Goal: Information Seeking & Learning: Learn about a topic

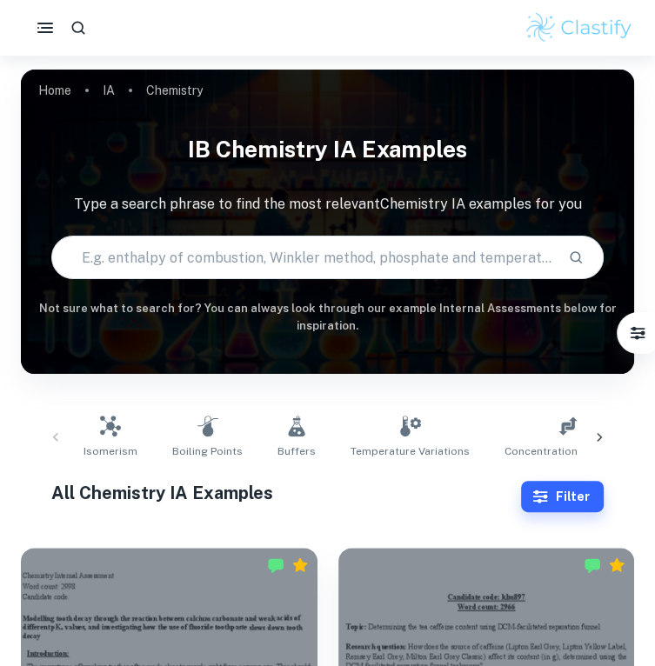
click at [46, 49] on div at bounding box center [327, 28] width 655 height 56
click at [46, 30] on icon "button" at bounding box center [45, 27] width 21 height 21
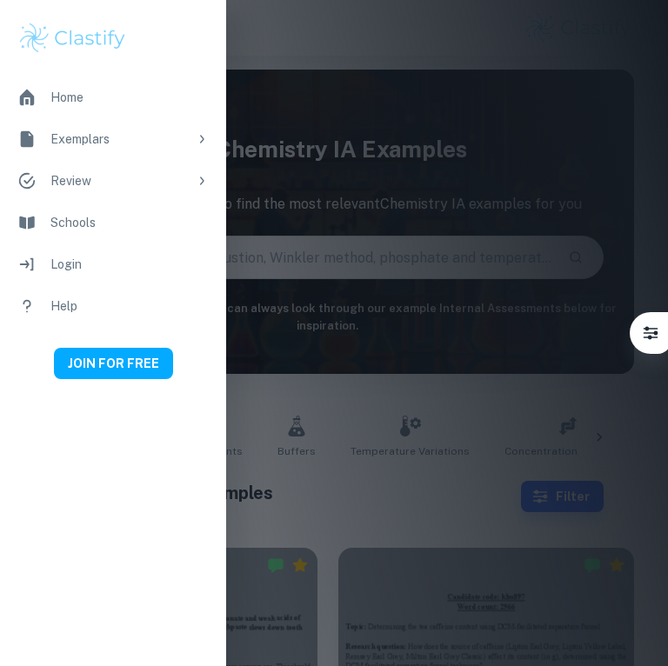
click at [283, 320] on div at bounding box center [334, 333] width 668 height 666
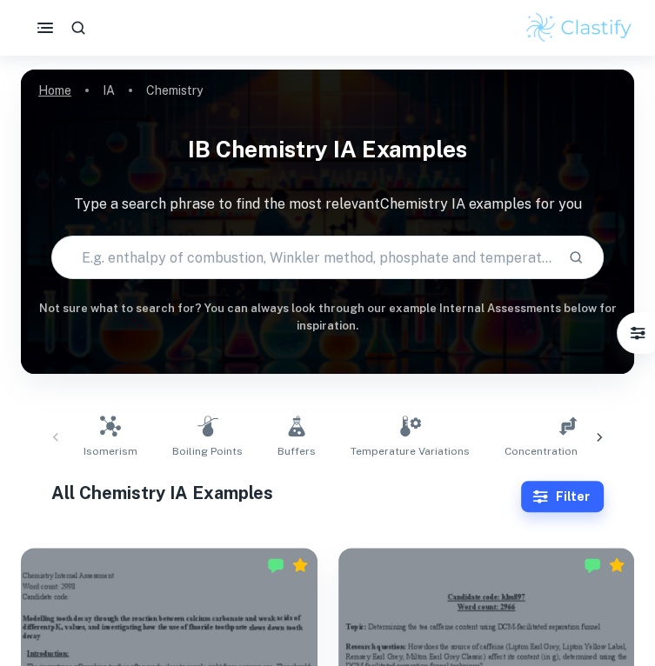
click at [59, 91] on link "Home" at bounding box center [54, 90] width 33 height 24
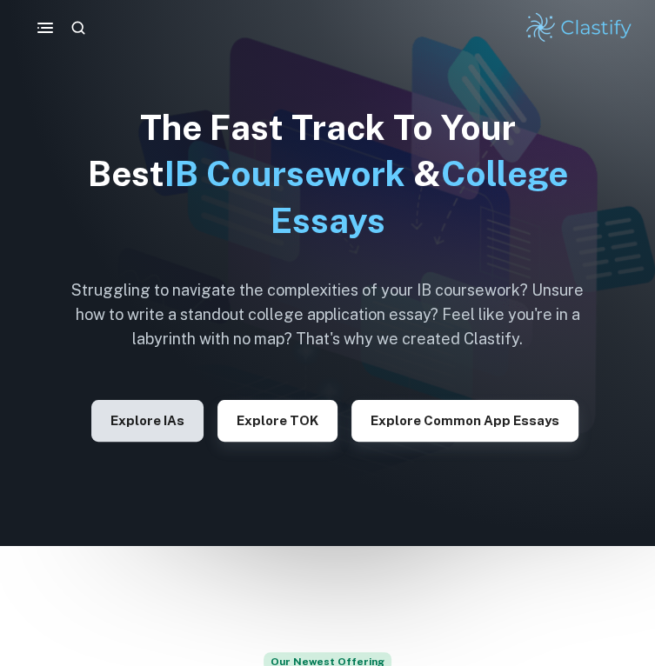
scroll to position [268, 0]
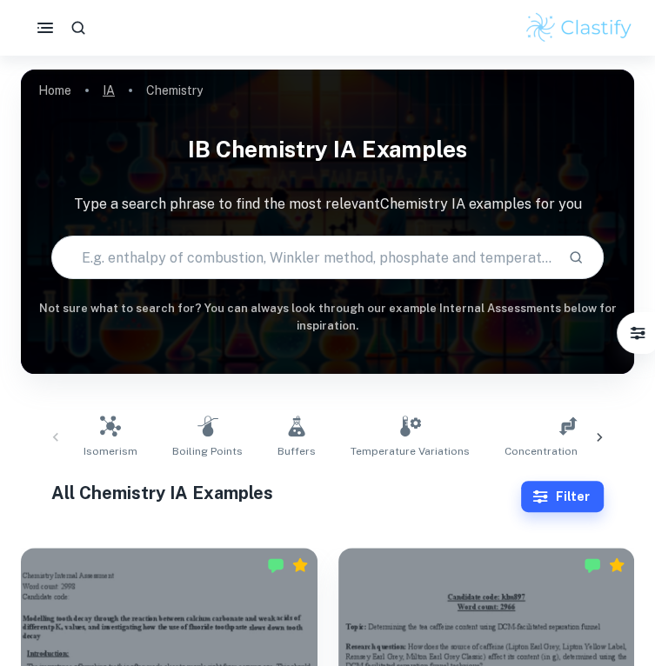
click at [111, 86] on link "IA" at bounding box center [109, 90] width 12 height 24
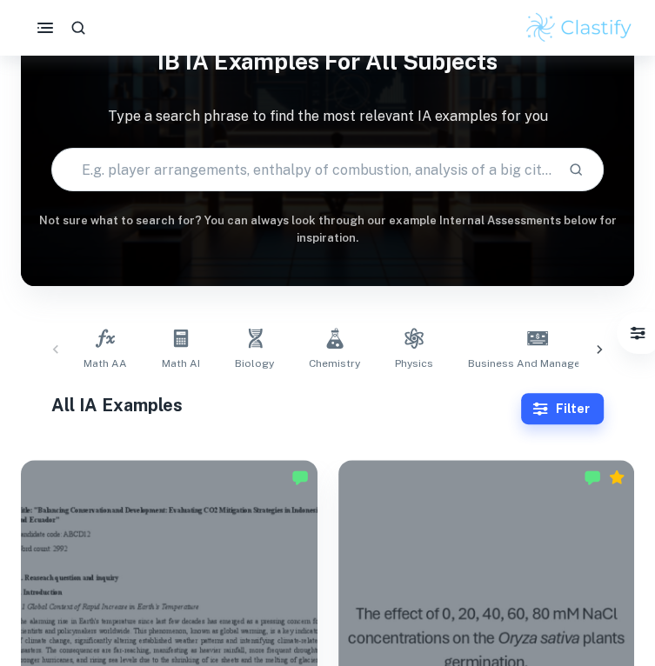
click at [434, 338] on div "Math AA Math AI Biology Chemistry Physics Business and Management Economics Psy…" at bounding box center [328, 349] width 502 height 57
click at [392, 339] on link "Physics" at bounding box center [414, 349] width 52 height 57
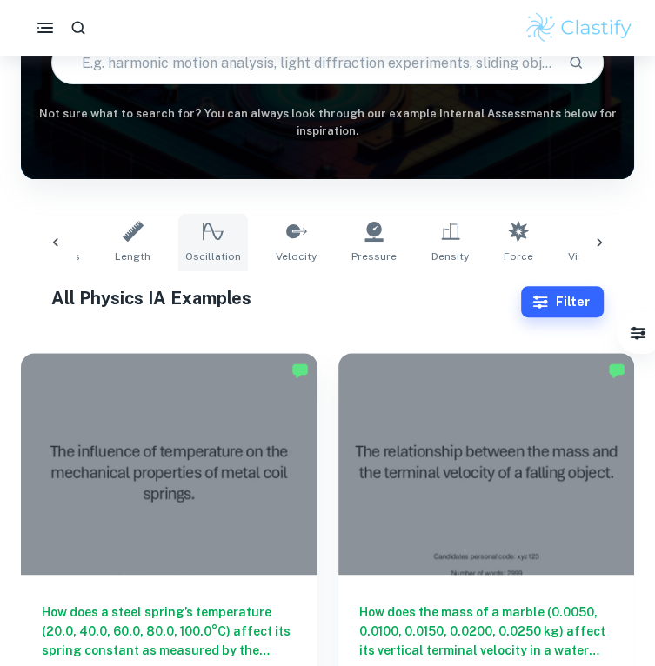
scroll to position [0, 138]
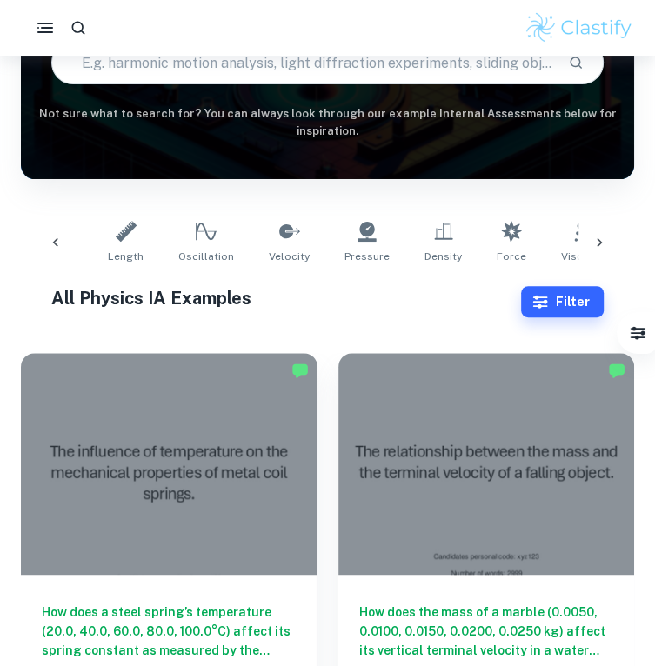
click at [245, 81] on input "text" at bounding box center [303, 62] width 502 height 49
type input "capacitor"
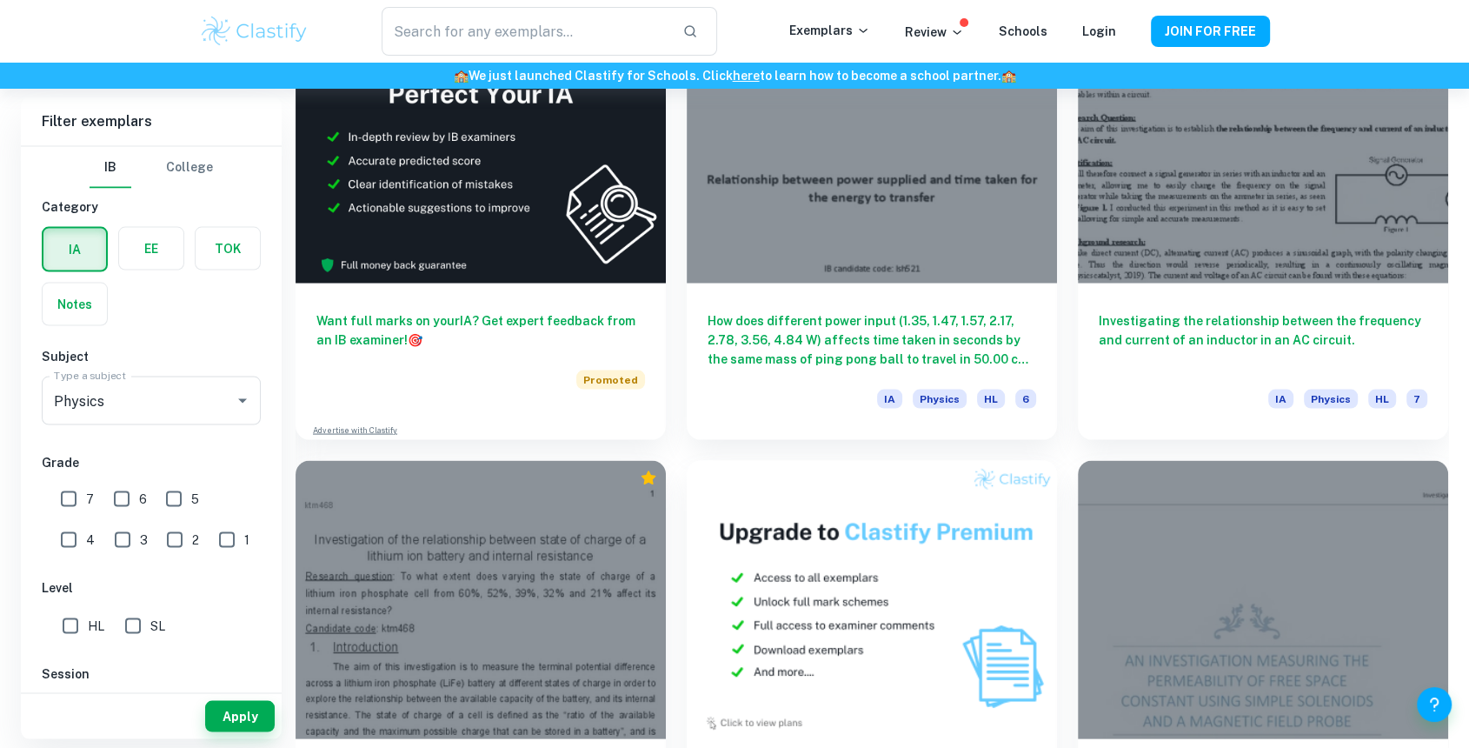
scroll to position [0, 138]
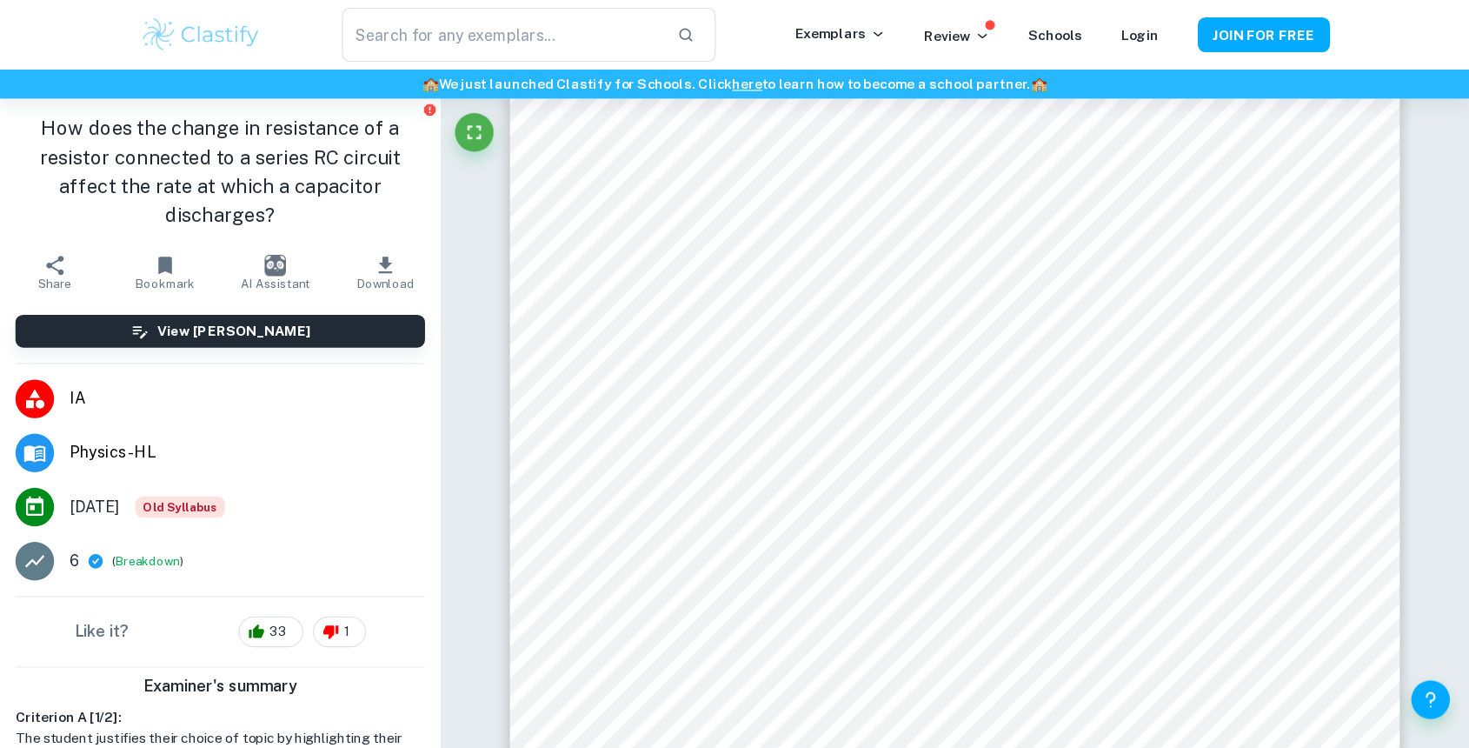
scroll to position [5527, 0]
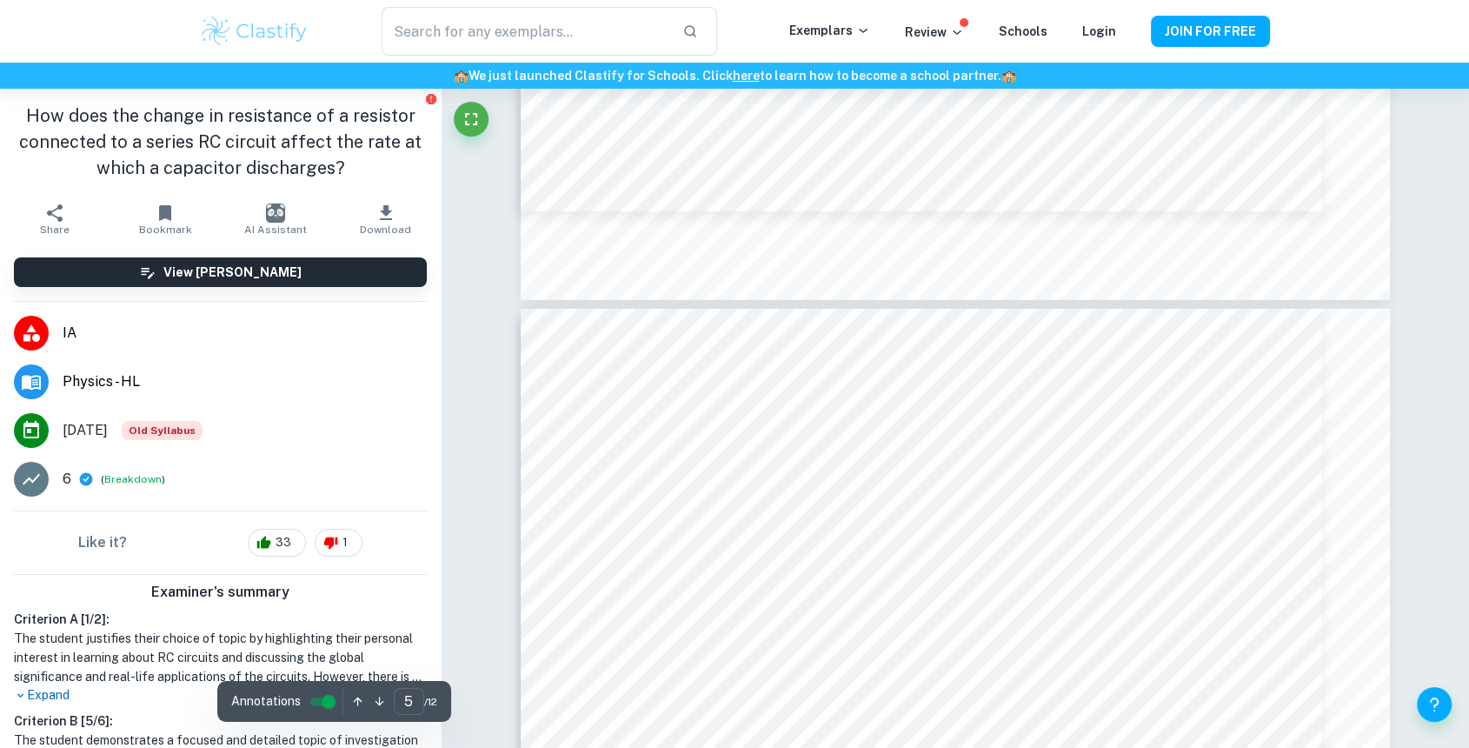
type input "6"
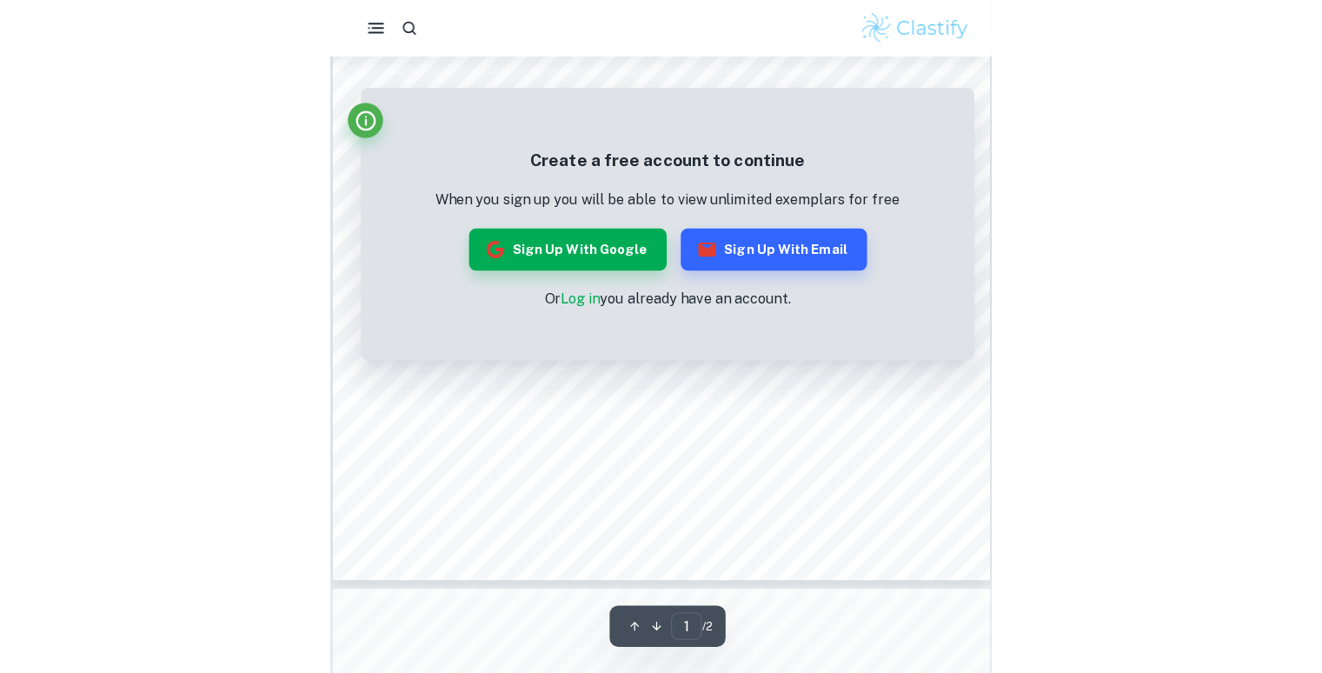
scroll to position [271, 0]
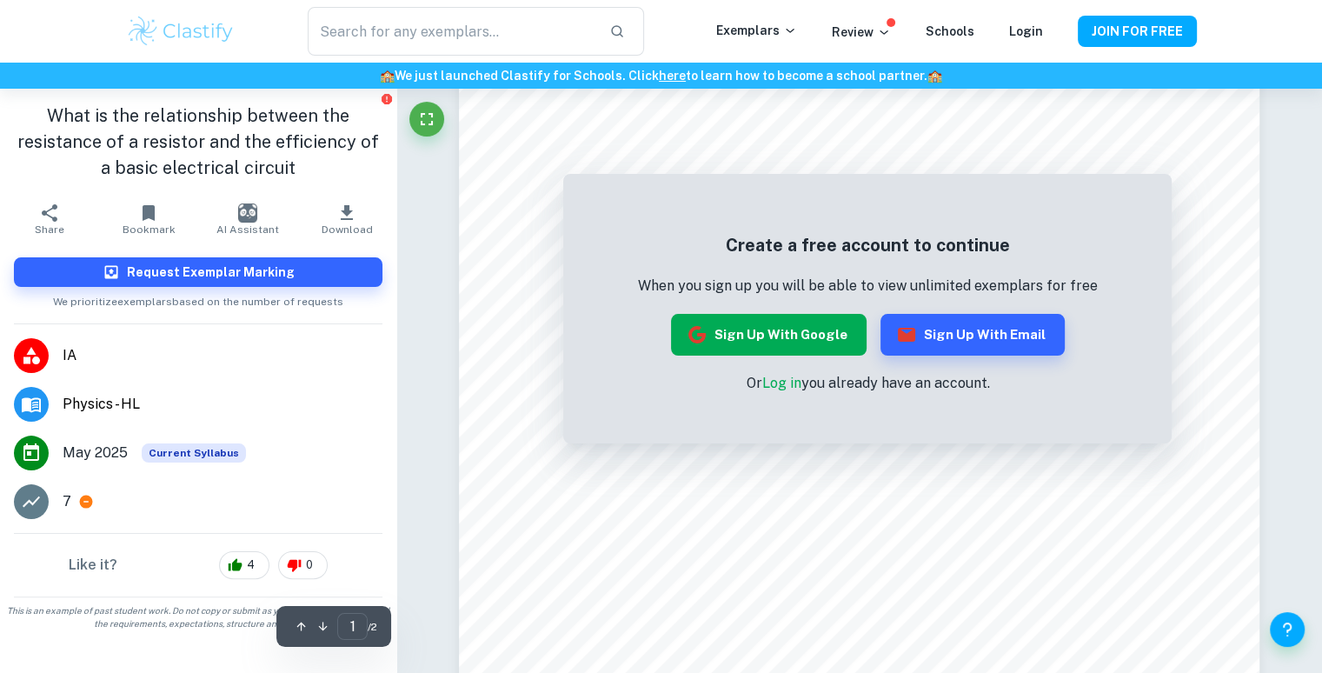
click at [654, 339] on button "Sign up with Google" at bounding box center [769, 335] width 196 height 42
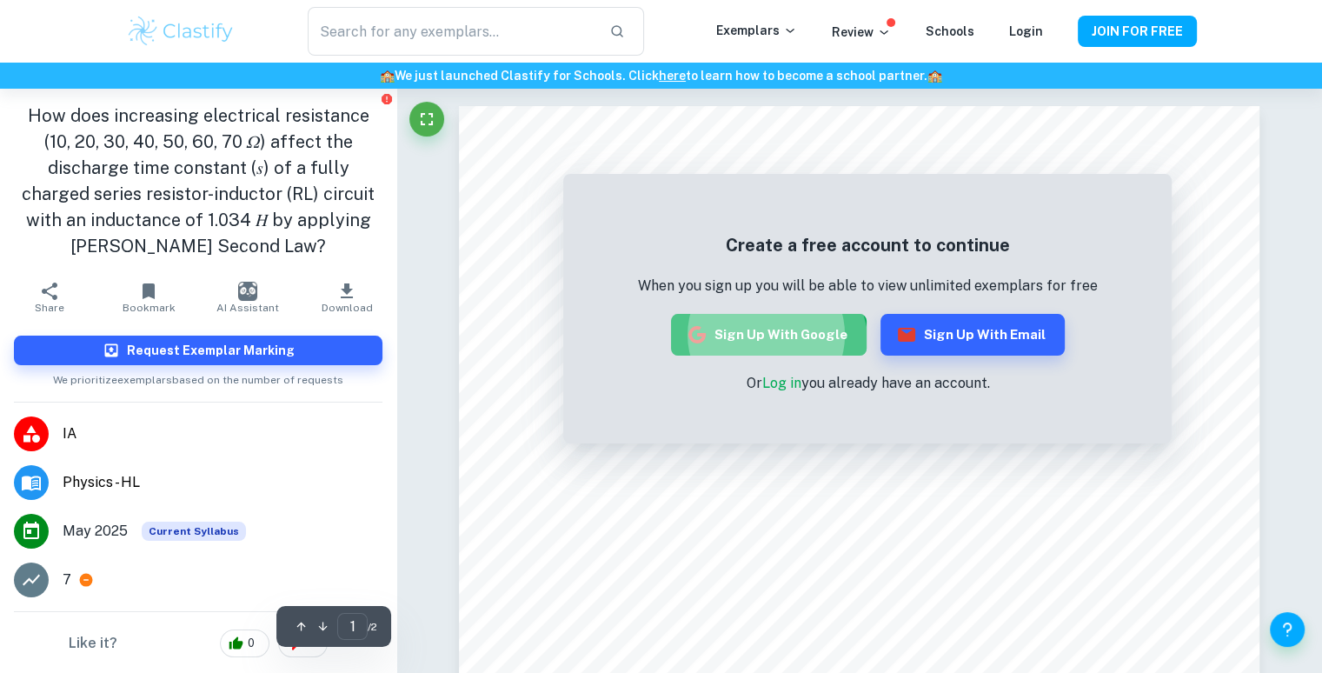
click at [654, 346] on button "Sign up with Google" at bounding box center [769, 335] width 196 height 42
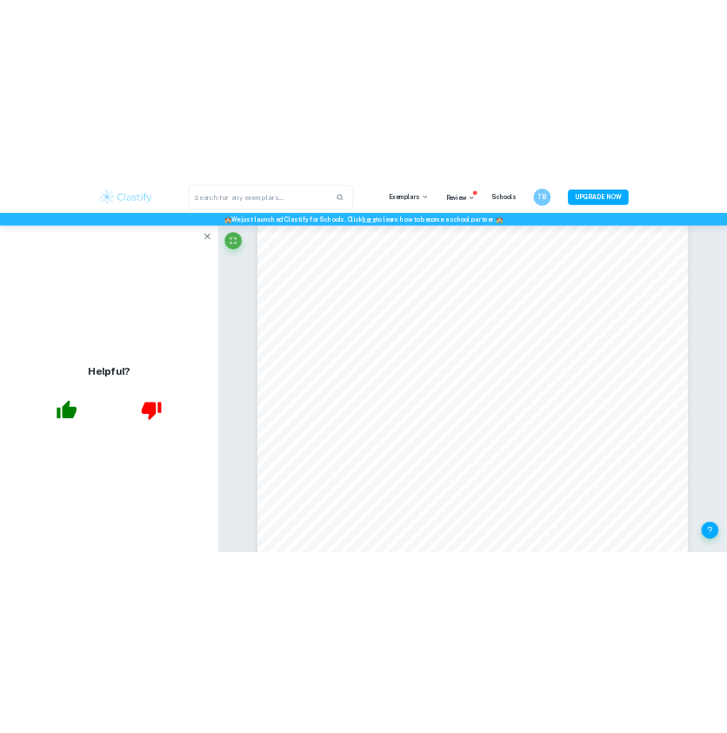
scroll to position [2539, 0]
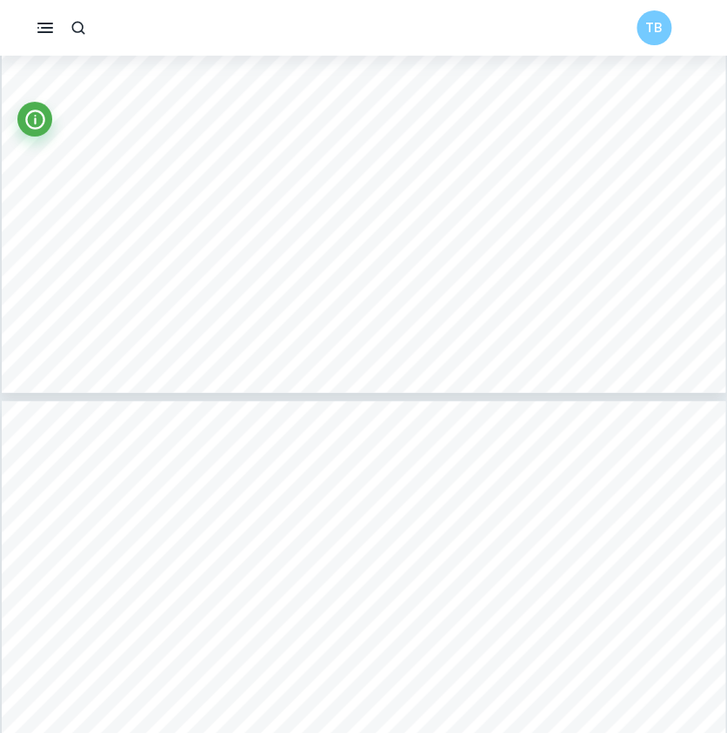
type input "5"
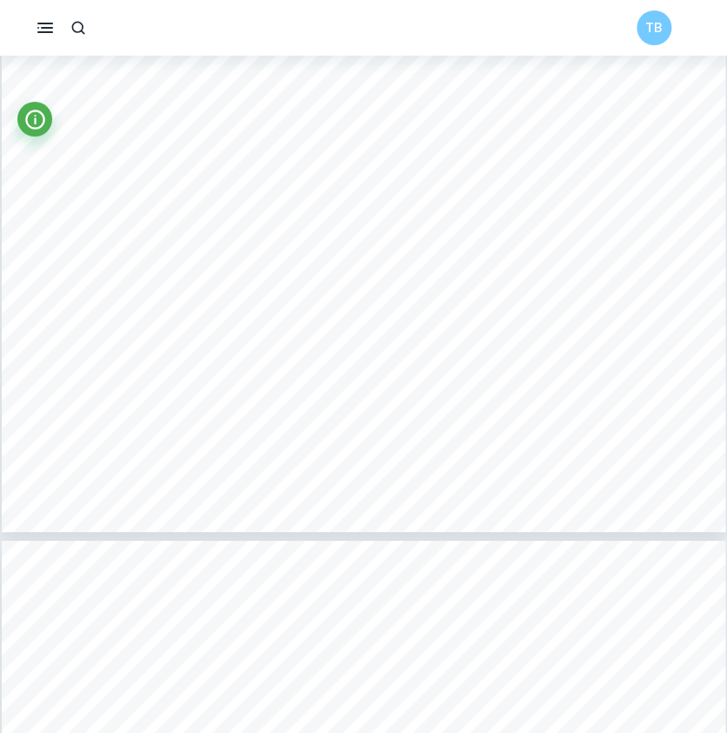
scroll to position [4522, 0]
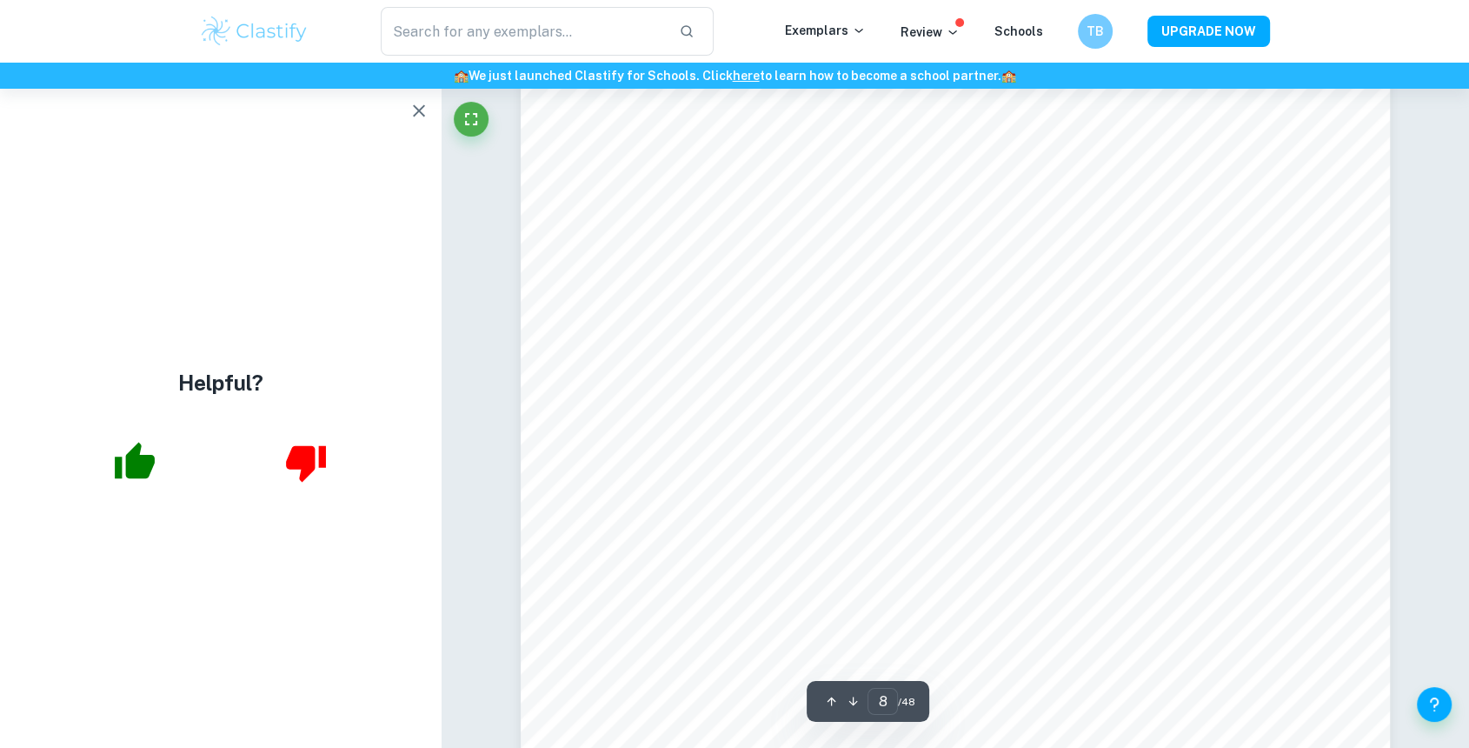
scroll to position [9147, 0]
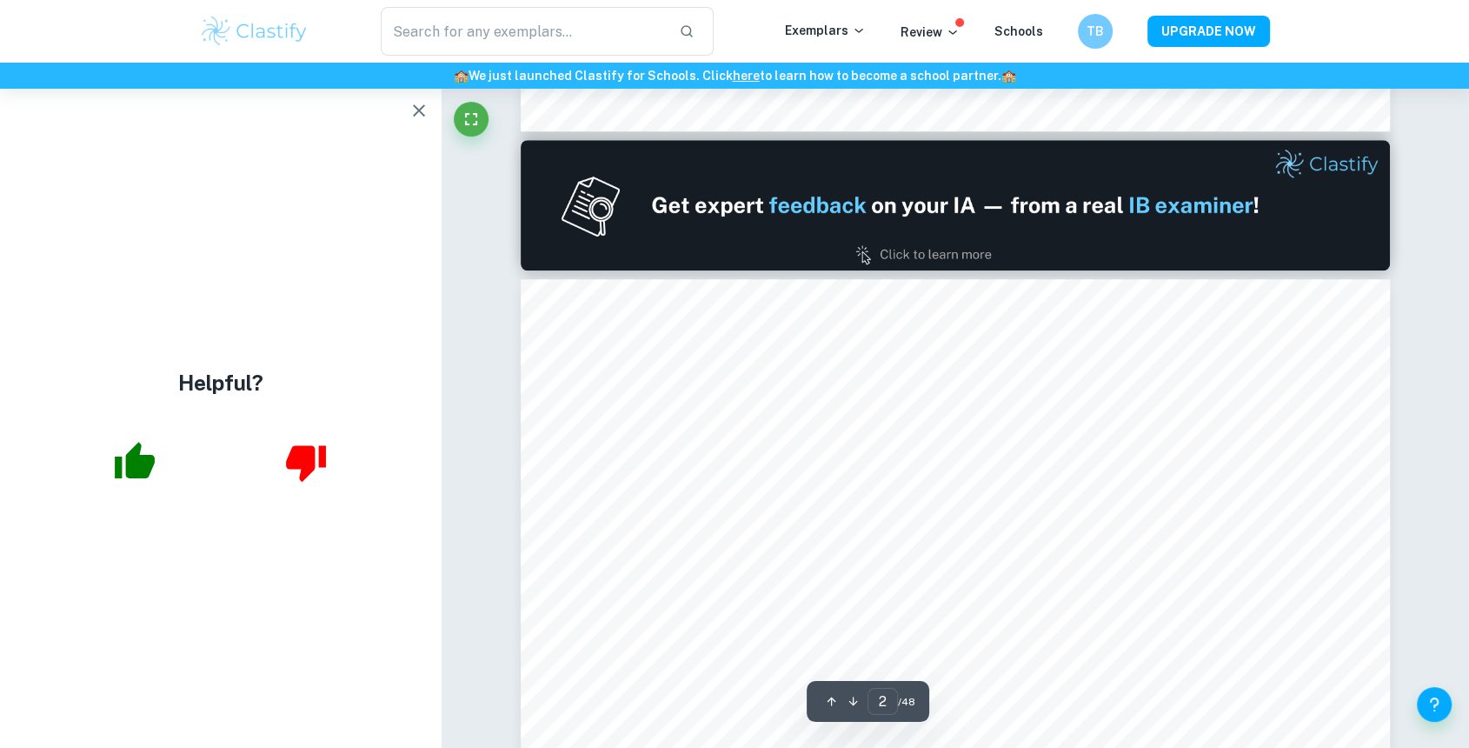
type input "1"
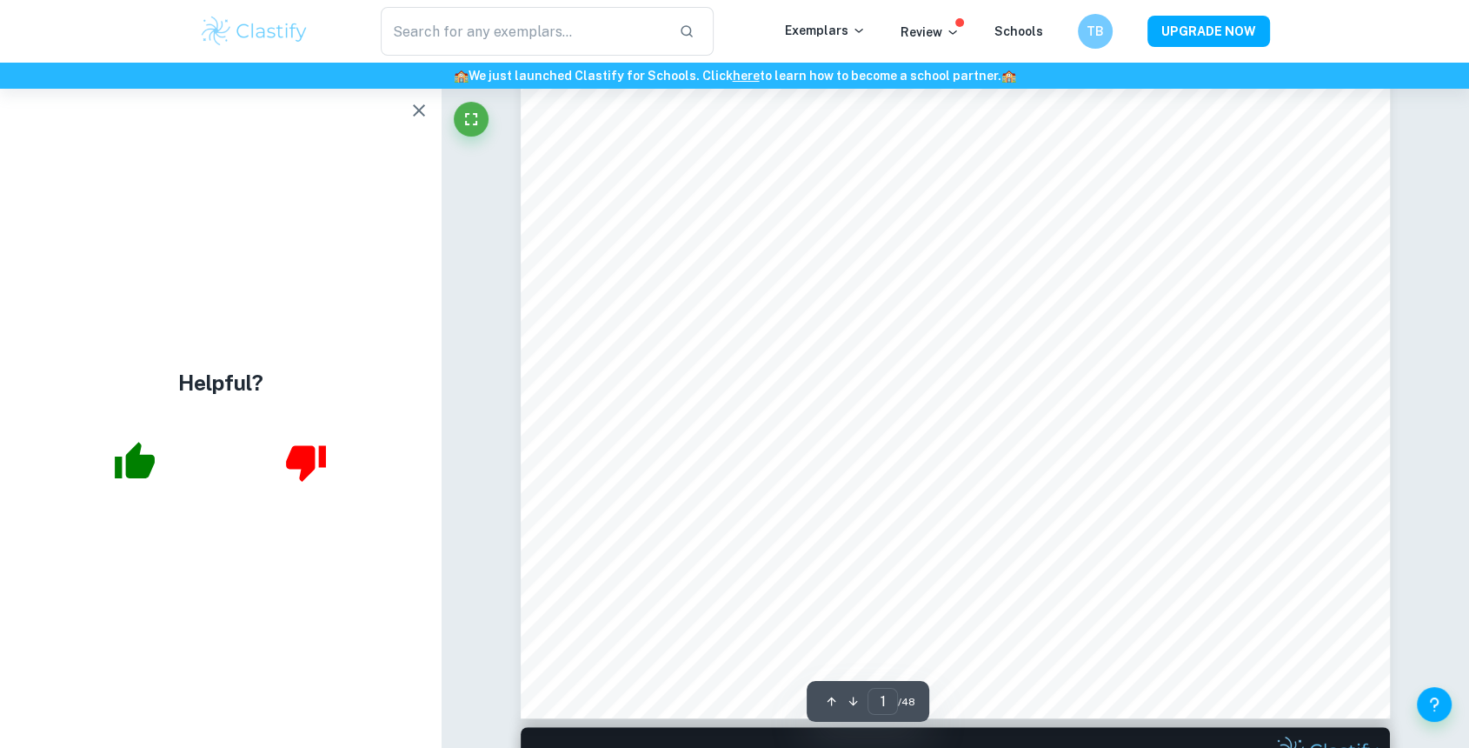
scroll to position [0, 0]
